Goal: Browse casually: Explore the website without a specific task or goal

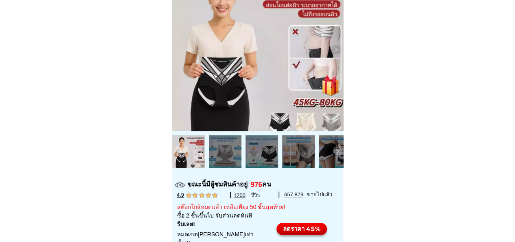
scroll to position [204, 0]
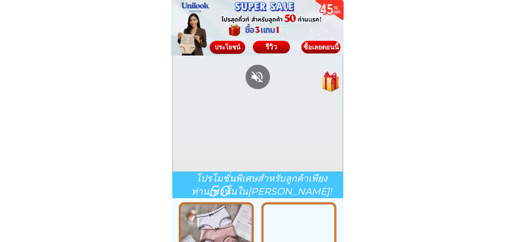
scroll to position [815, 0]
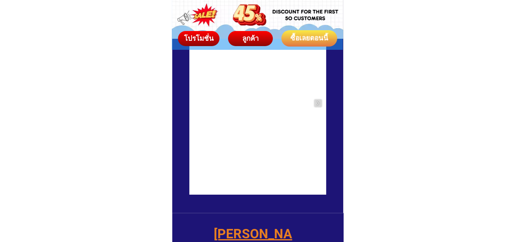
scroll to position [1385, 0]
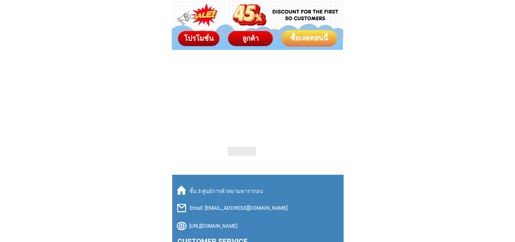
scroll to position [3186, 0]
